Goal: Task Accomplishment & Management: Manage account settings

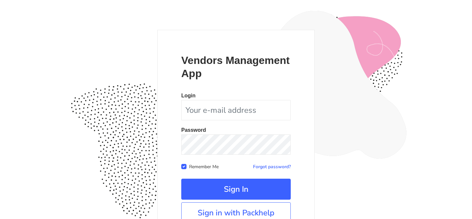
scroll to position [64, 0]
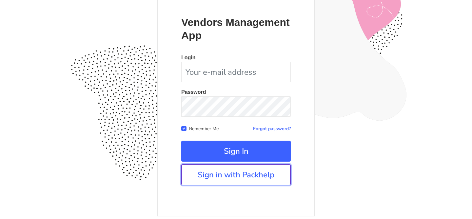
click at [214, 182] on link "Sign in with Packhelp" at bounding box center [235, 174] width 109 height 21
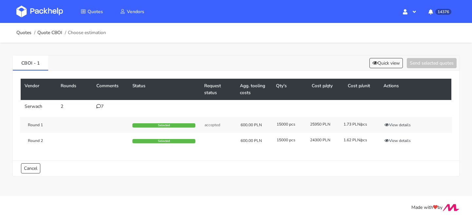
click at [104, 105] on div "7" at bounding box center [110, 106] width 28 height 5
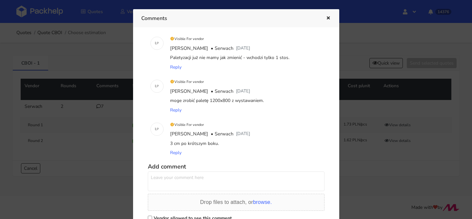
scroll to position [215, 0]
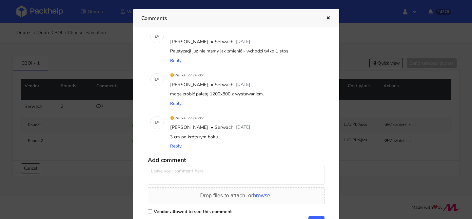
click at [330, 17] on icon "button" at bounding box center [328, 18] width 6 height 5
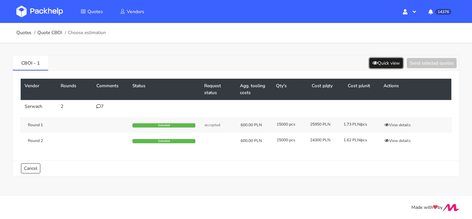
click at [382, 65] on button "Quick view" at bounding box center [385, 63] width 33 height 10
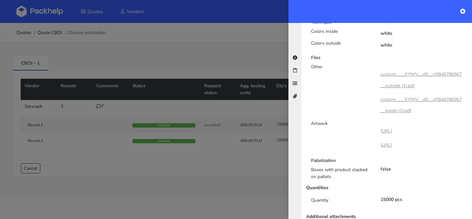
scroll to position [326, 0]
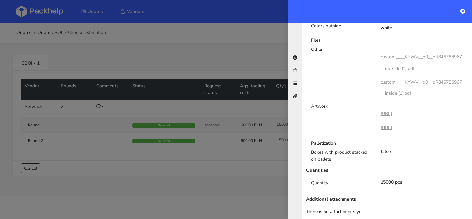
click at [239, 100] on div at bounding box center [236, 109] width 472 height 219
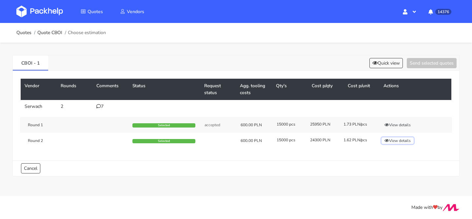
click at [409, 141] on button "View details" at bounding box center [397, 140] width 32 height 7
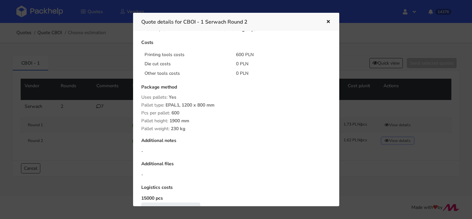
scroll to position [67, 0]
click at [107, 93] on div at bounding box center [236, 109] width 472 height 219
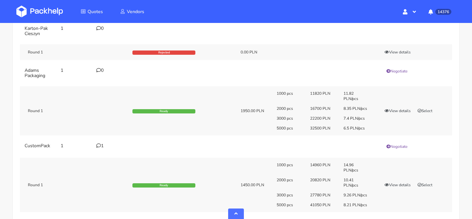
scroll to position [231, 0]
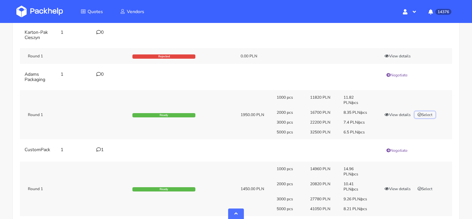
click at [423, 114] on button "Select" at bounding box center [424, 114] width 21 height 7
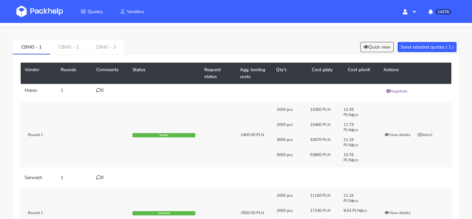
scroll to position [0, 0]
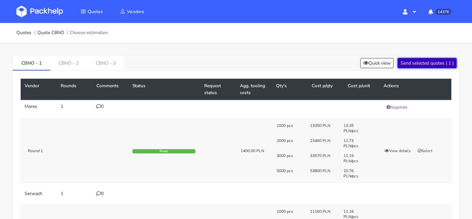
click at [418, 61] on button "Send selected quotes ( 1 )" at bounding box center [426, 63] width 59 height 10
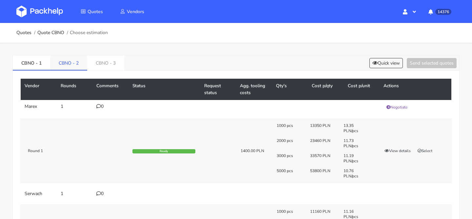
click at [70, 59] on link "CBNO - 2" at bounding box center [68, 62] width 37 height 14
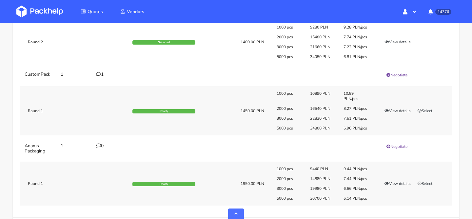
scroll to position [252, 0]
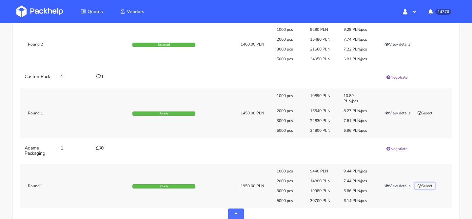
click at [432, 186] on button "Select" at bounding box center [424, 185] width 21 height 7
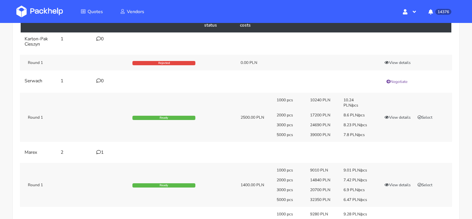
scroll to position [0, 0]
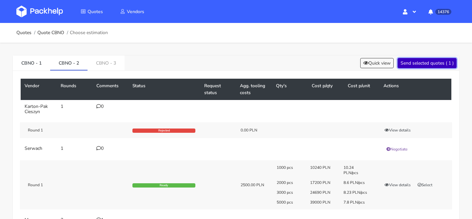
click at [425, 66] on button "Send selected quotes ( 1 )" at bounding box center [426, 63] width 59 height 10
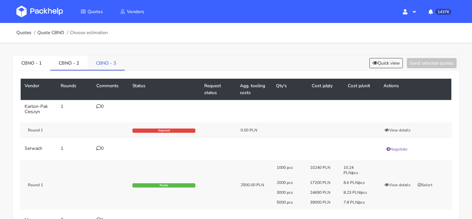
click at [118, 67] on link "CBNO - 3" at bounding box center [105, 62] width 37 height 14
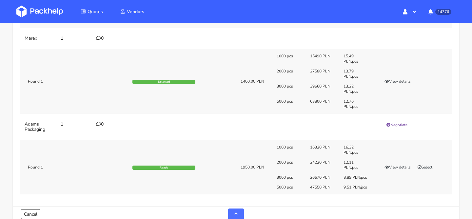
scroll to position [280, 0]
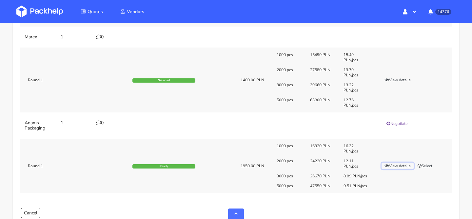
click at [392, 165] on button "View details" at bounding box center [397, 165] width 32 height 7
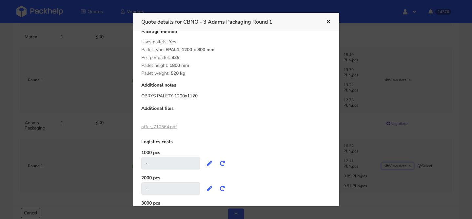
scroll to position [253, 0]
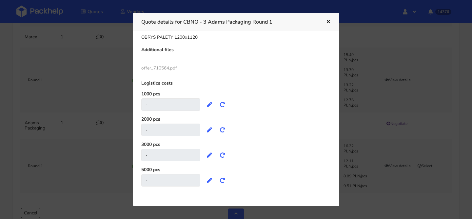
click at [164, 67] on link "offer_710564.pdf" at bounding box center [159, 68] width 36 height 6
click at [359, 119] on div at bounding box center [236, 109] width 472 height 219
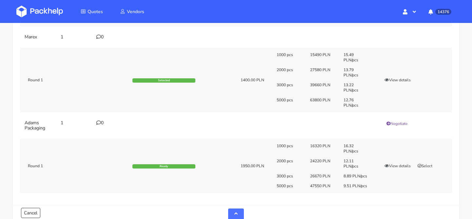
click at [104, 123] on div "0" at bounding box center [110, 122] width 28 height 5
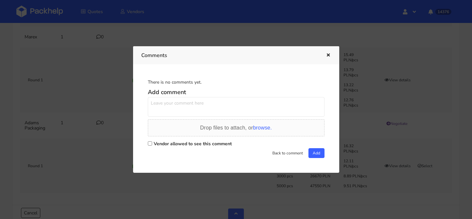
click at [331, 52] on button "button" at bounding box center [327, 55] width 7 height 9
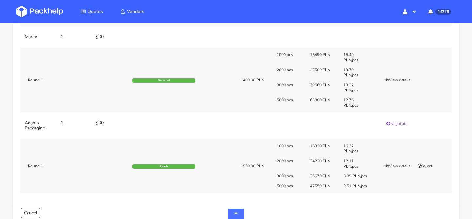
click at [104, 124] on div "0" at bounding box center [110, 122] width 28 height 5
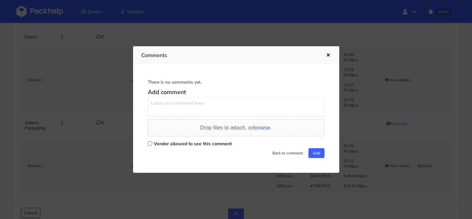
click at [168, 105] on textarea at bounding box center [236, 107] width 177 height 20
type textarea "tutaj napewno 8,89 dla 3000 szt?"
click at [177, 144] on label "Vendor allowed to see this comment" at bounding box center [193, 144] width 78 height 6
click at [152, 144] on input "Vendor allowed to see this comment" at bounding box center [150, 143] width 4 height 4
checkbox input "true"
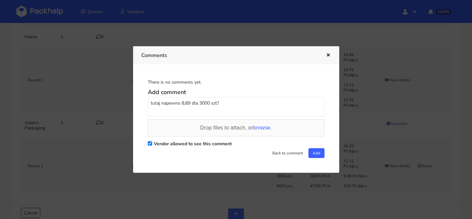
click at [190, 104] on textarea "tutaj napewno 8,89 dla 3000 szt?" at bounding box center [236, 107] width 177 height 20
type textarea "tutaj napewno 8,89 pln/szt dla 3000 szt?"
click at [317, 153] on button "Add" at bounding box center [316, 153] width 16 height 10
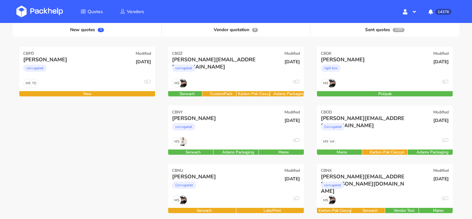
scroll to position [79, 0]
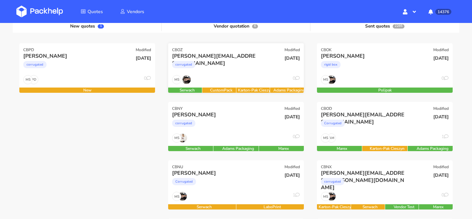
click at [226, 71] on div "corrugated" at bounding box center [215, 66] width 87 height 13
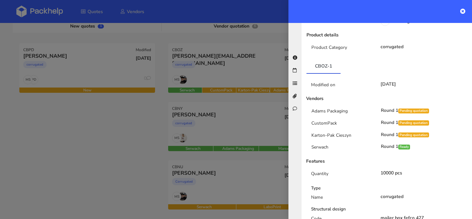
scroll to position [117, 0]
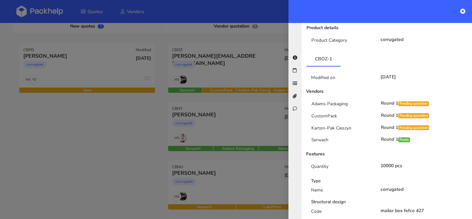
click at [221, 144] on div at bounding box center [236, 109] width 472 height 219
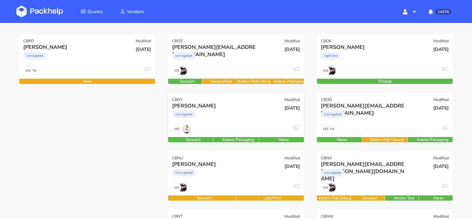
scroll to position [89, 0]
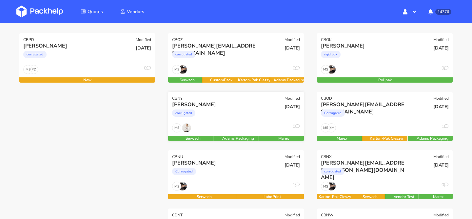
click at [225, 124] on div "MS 0" at bounding box center [236, 129] width 136 height 12
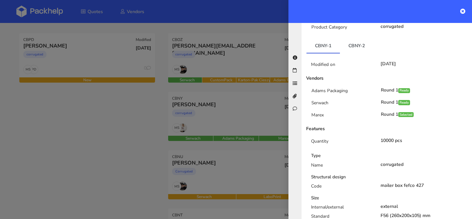
click at [363, 53] on div "Modified on 25 Sep 2025 Vendors Adams Packaging Round 1 Ready Serwach Round 1 R…" at bounding box center [386, 217] width 161 height 328
click at [361, 46] on link "CBNY-2" at bounding box center [356, 45] width 33 height 14
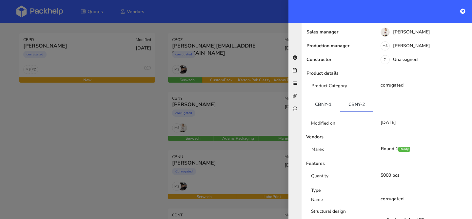
scroll to position [0, 0]
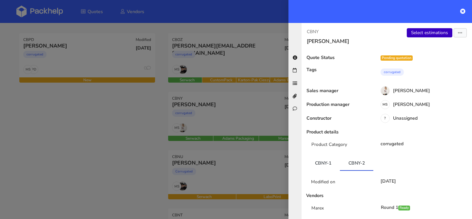
click at [425, 36] on link "Select estimations" at bounding box center [430, 32] width 46 height 9
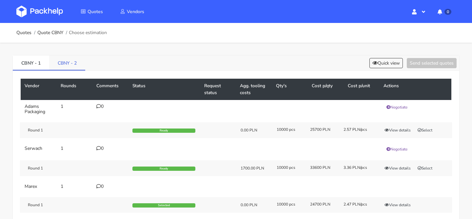
click at [79, 65] on link "CBNY - 2" at bounding box center [67, 62] width 36 height 14
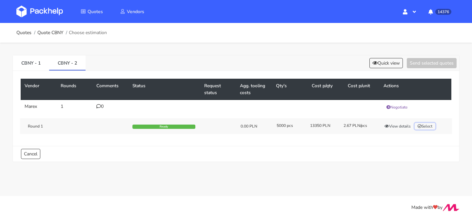
click at [431, 129] on button "Select" at bounding box center [424, 126] width 21 height 7
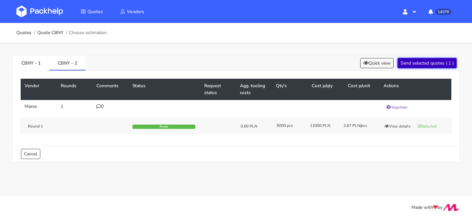
click at [422, 67] on button "Send selected quotes ( 1 )" at bounding box center [426, 63] width 59 height 10
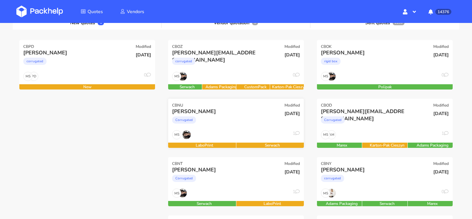
scroll to position [92, 0]
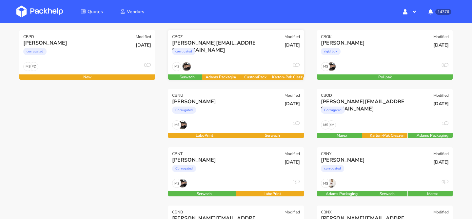
click at [241, 53] on div "corrugated" at bounding box center [215, 53] width 87 height 13
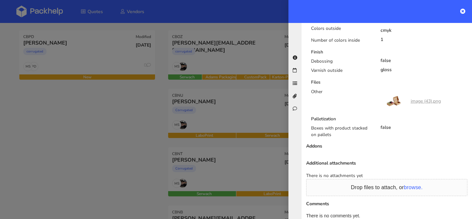
scroll to position [433, 0]
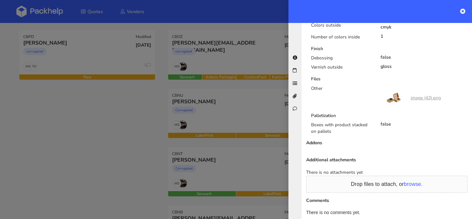
click at [265, 130] on div at bounding box center [236, 109] width 472 height 219
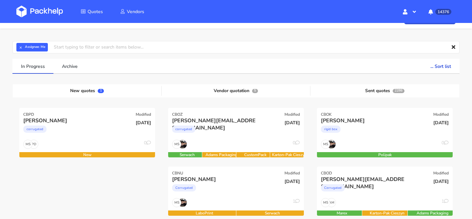
scroll to position [20, 0]
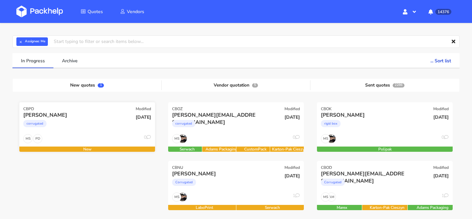
click at [92, 127] on div "corrugated" at bounding box center [66, 125] width 87 height 13
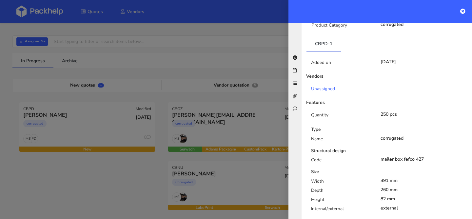
scroll to position [0, 0]
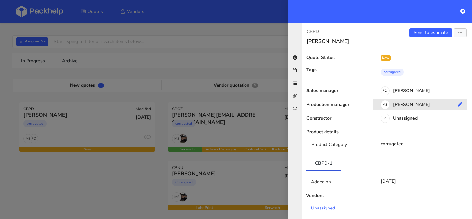
click at [415, 104] on div "MS Maciej Sikora" at bounding box center [421, 105] width 99 height 7
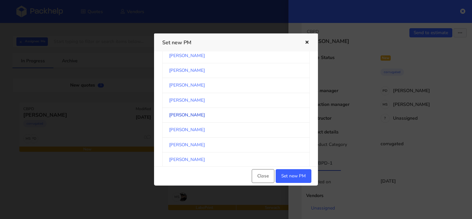
scroll to position [636, 0]
click at [198, 73] on link "[PERSON_NAME]" at bounding box center [235, 70] width 147 height 15
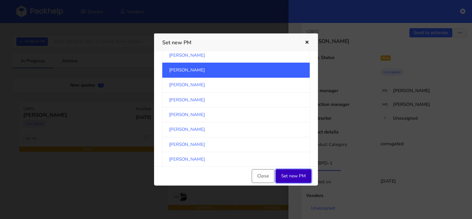
click at [295, 175] on button "Set new PM" at bounding box center [293, 176] width 36 height 14
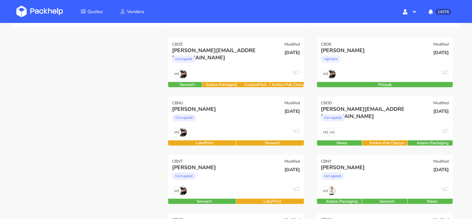
scroll to position [38, 0]
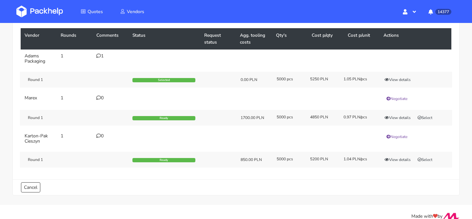
scroll to position [59, 0]
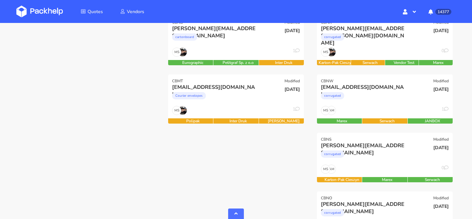
scroll to position [285, 0]
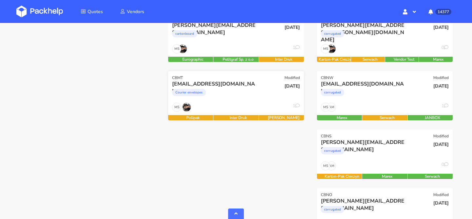
click at [230, 97] on div "Courier envelopes" at bounding box center [215, 93] width 87 height 13
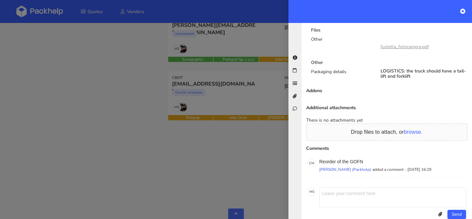
scroll to position [467, 0]
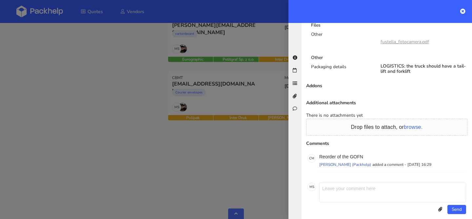
click at [250, 147] on div at bounding box center [236, 109] width 472 height 219
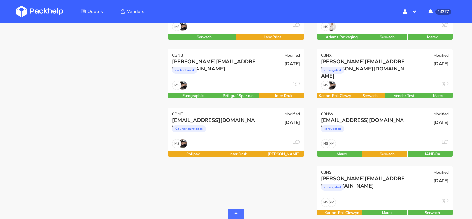
scroll to position [247, 0]
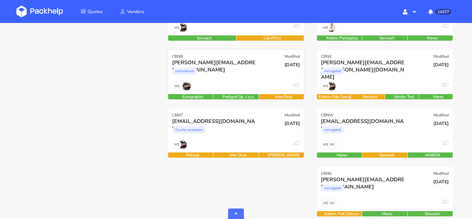
click at [241, 83] on div "MS 1" at bounding box center [236, 88] width 136 height 12
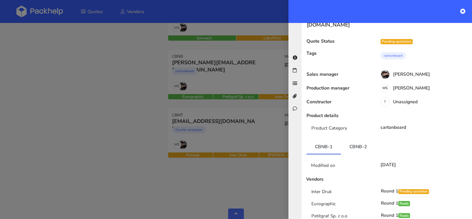
scroll to position [16, 0]
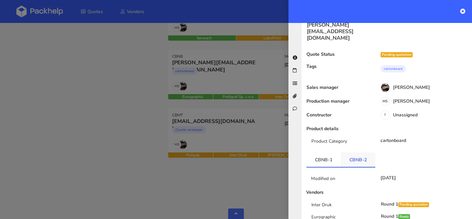
click at [361, 152] on link "CBNB-2" at bounding box center [358, 159] width 34 height 14
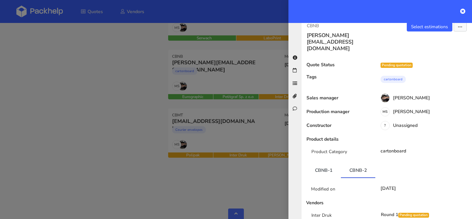
scroll to position [0, 0]
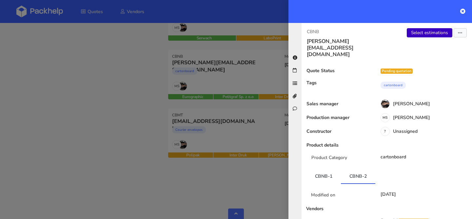
click at [416, 31] on link "Select estimations" at bounding box center [430, 32] width 46 height 9
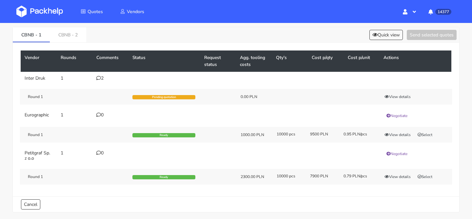
scroll to position [31, 0]
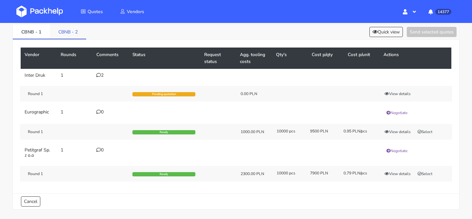
click at [73, 35] on link "CBNB - 2" at bounding box center [68, 31] width 36 height 14
click at [33, 38] on link "CBNB - 1" at bounding box center [31, 31] width 37 height 14
click at [64, 36] on link "CBNB - 2" at bounding box center [68, 31] width 37 height 14
click at [37, 34] on link "CBNB - 1" at bounding box center [31, 31] width 37 height 14
click at [69, 33] on link "CBNB - 2" at bounding box center [68, 31] width 37 height 14
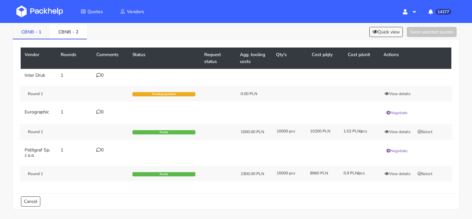
click at [37, 35] on link "CBNB - 1" at bounding box center [31, 31] width 37 height 14
click at [67, 33] on link "CBNB - 2" at bounding box center [68, 31] width 37 height 14
click at [29, 30] on link "CBNB - 1" at bounding box center [31, 31] width 37 height 14
click at [71, 30] on link "CBNB - 2" at bounding box center [68, 31] width 37 height 14
click at [32, 31] on link "CBNB - 1" at bounding box center [31, 31] width 37 height 14
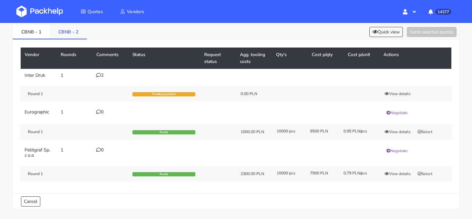
click at [70, 30] on link "CBNB - 2" at bounding box center [68, 31] width 37 height 14
click at [36, 37] on link "CBNB - 1" at bounding box center [31, 31] width 37 height 14
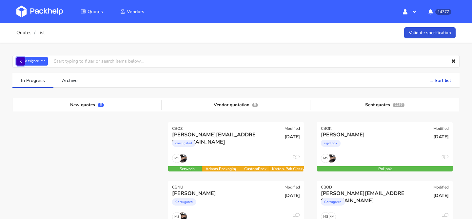
click at [20, 61] on button "×" at bounding box center [20, 61] width 9 height 9
click at [20, 61] on input "text" at bounding box center [235, 61] width 447 height 12
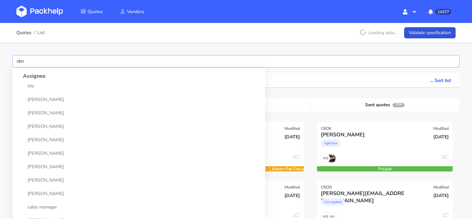
type input "cbno"
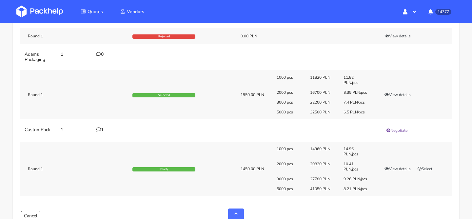
scroll to position [235, 0]
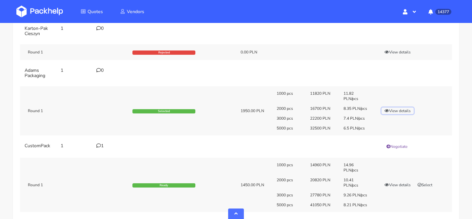
click at [403, 110] on button "View details" at bounding box center [397, 110] width 32 height 7
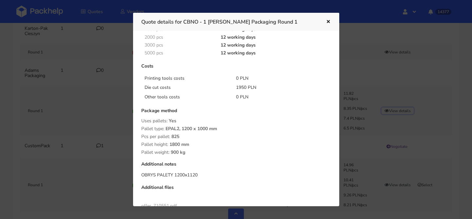
scroll to position [116, 0]
click at [329, 22] on icon "button" at bounding box center [328, 22] width 6 height 5
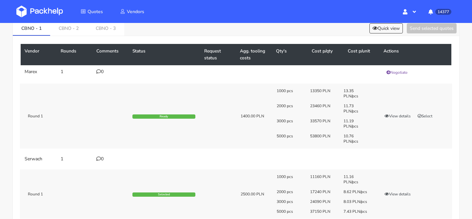
scroll to position [31, 0]
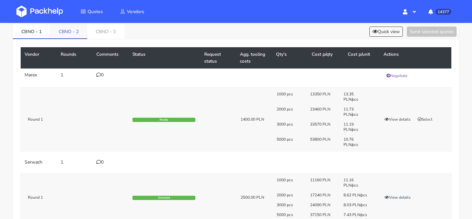
click at [68, 34] on link "CBNO - 2" at bounding box center [68, 31] width 37 height 14
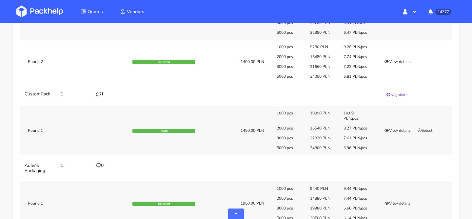
scroll to position [243, 0]
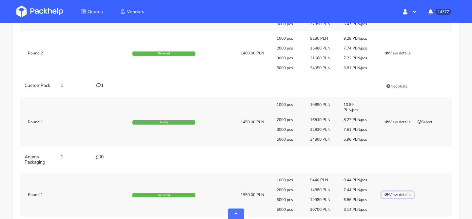
click at [402, 193] on button "View details" at bounding box center [397, 194] width 32 height 7
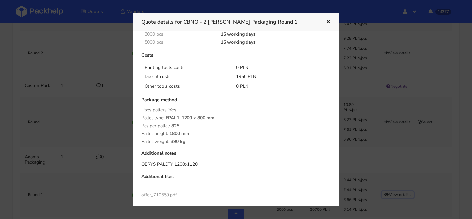
scroll to position [133, 0]
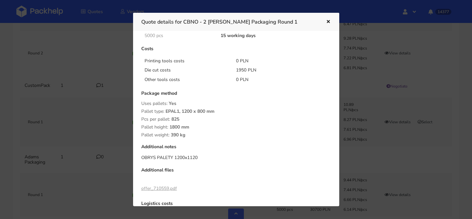
click at [326, 22] on icon "button" at bounding box center [328, 22] width 6 height 5
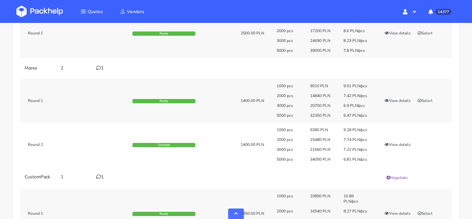
scroll to position [0, 0]
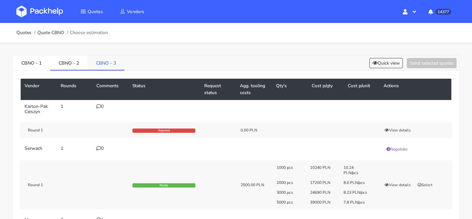
click at [117, 61] on link "CBNO - 3" at bounding box center [105, 62] width 37 height 14
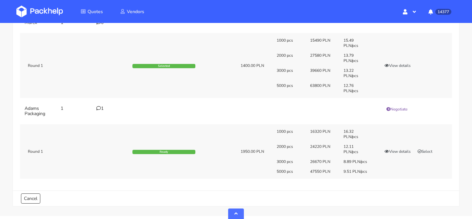
scroll to position [315, 0]
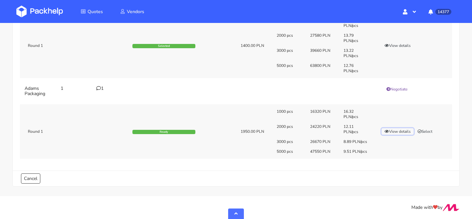
click at [398, 130] on button "View details" at bounding box center [397, 131] width 32 height 7
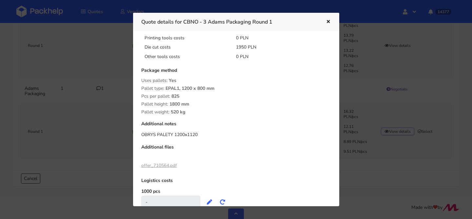
scroll to position [150, 0]
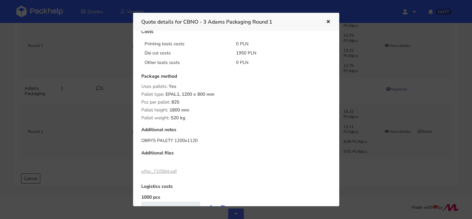
click at [329, 20] on icon "button" at bounding box center [328, 22] width 6 height 5
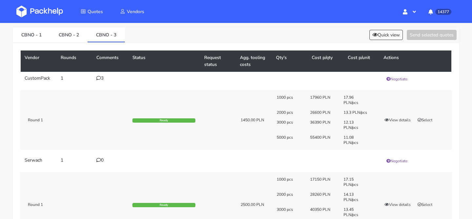
scroll to position [0, 0]
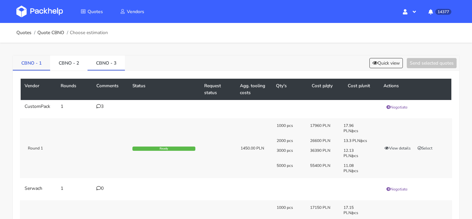
click at [36, 64] on link "CBNO - 1" at bounding box center [31, 62] width 37 height 14
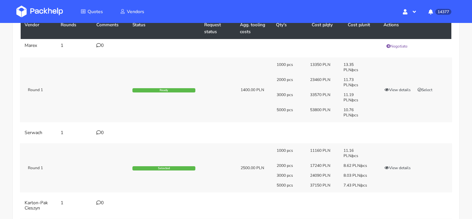
scroll to position [59, 0]
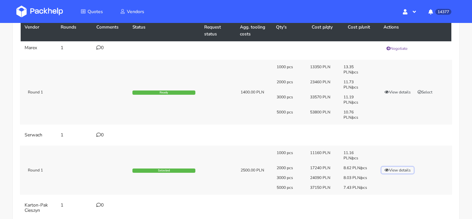
click at [389, 171] on button "View details" at bounding box center [397, 170] width 32 height 7
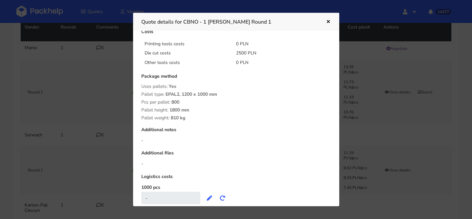
click at [330, 24] on icon "button" at bounding box center [328, 22] width 6 height 5
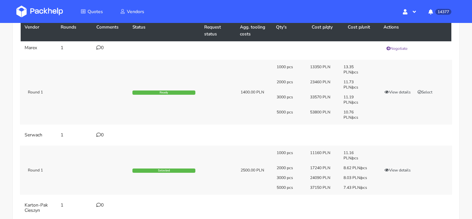
scroll to position [0, 0]
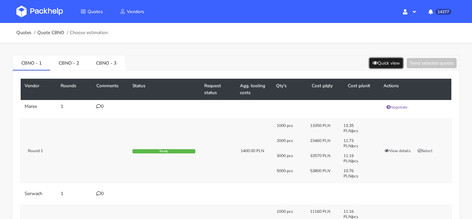
click at [381, 68] on button "Quick view" at bounding box center [385, 63] width 33 height 10
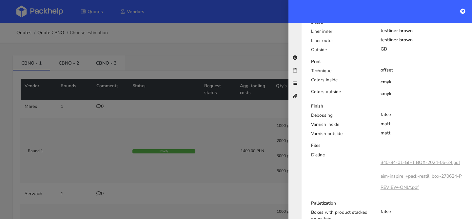
scroll to position [310, 0]
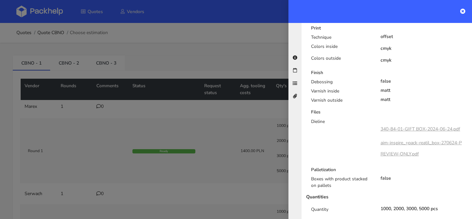
click at [241, 152] on div at bounding box center [236, 109] width 472 height 219
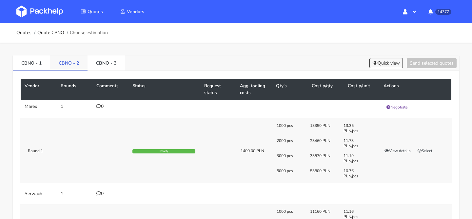
click at [69, 60] on link "CBNO - 2" at bounding box center [68, 62] width 37 height 14
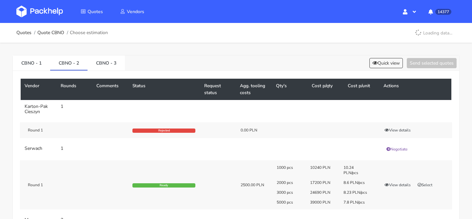
click at [128, 68] on div "CBNO - 1 CBNO - 2 CBNO - 3 Quick view Send selected quotes" at bounding box center [236, 62] width 446 height 15
click at [120, 63] on link "CBNO - 3" at bounding box center [105, 62] width 37 height 14
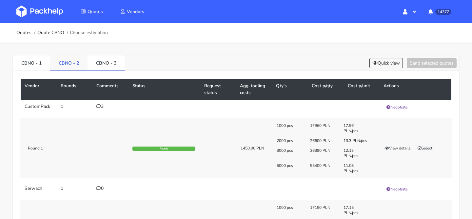
click at [85, 66] on link "CBNO - 2" at bounding box center [68, 62] width 37 height 14
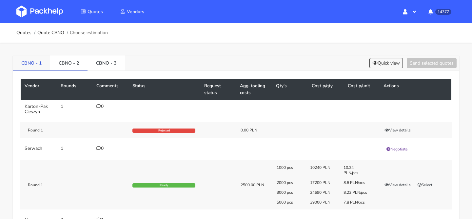
click at [44, 67] on link "CBNO - 1" at bounding box center [31, 62] width 37 height 14
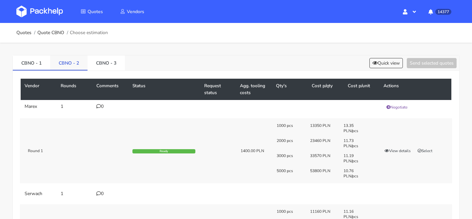
click at [76, 66] on link "CBNO - 2" at bounding box center [68, 62] width 37 height 14
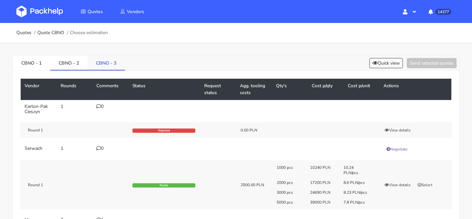
click at [104, 66] on link "CBNO - 3" at bounding box center [105, 62] width 37 height 14
